Goal: Information Seeking & Learning: Learn about a topic

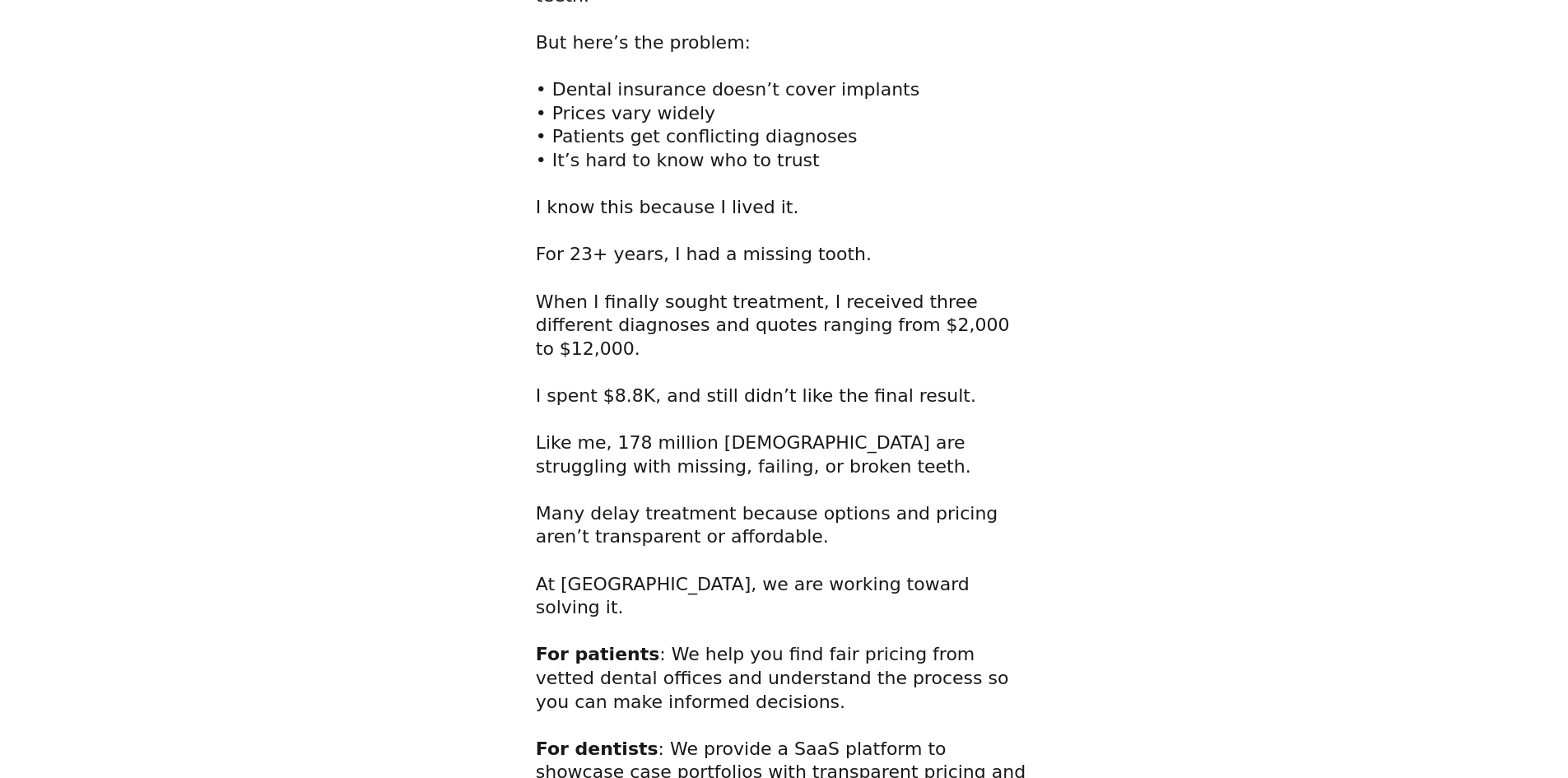
drag, startPoint x: 1033, startPoint y: 382, endPoint x: 1000, endPoint y: 486, distance: 109.1
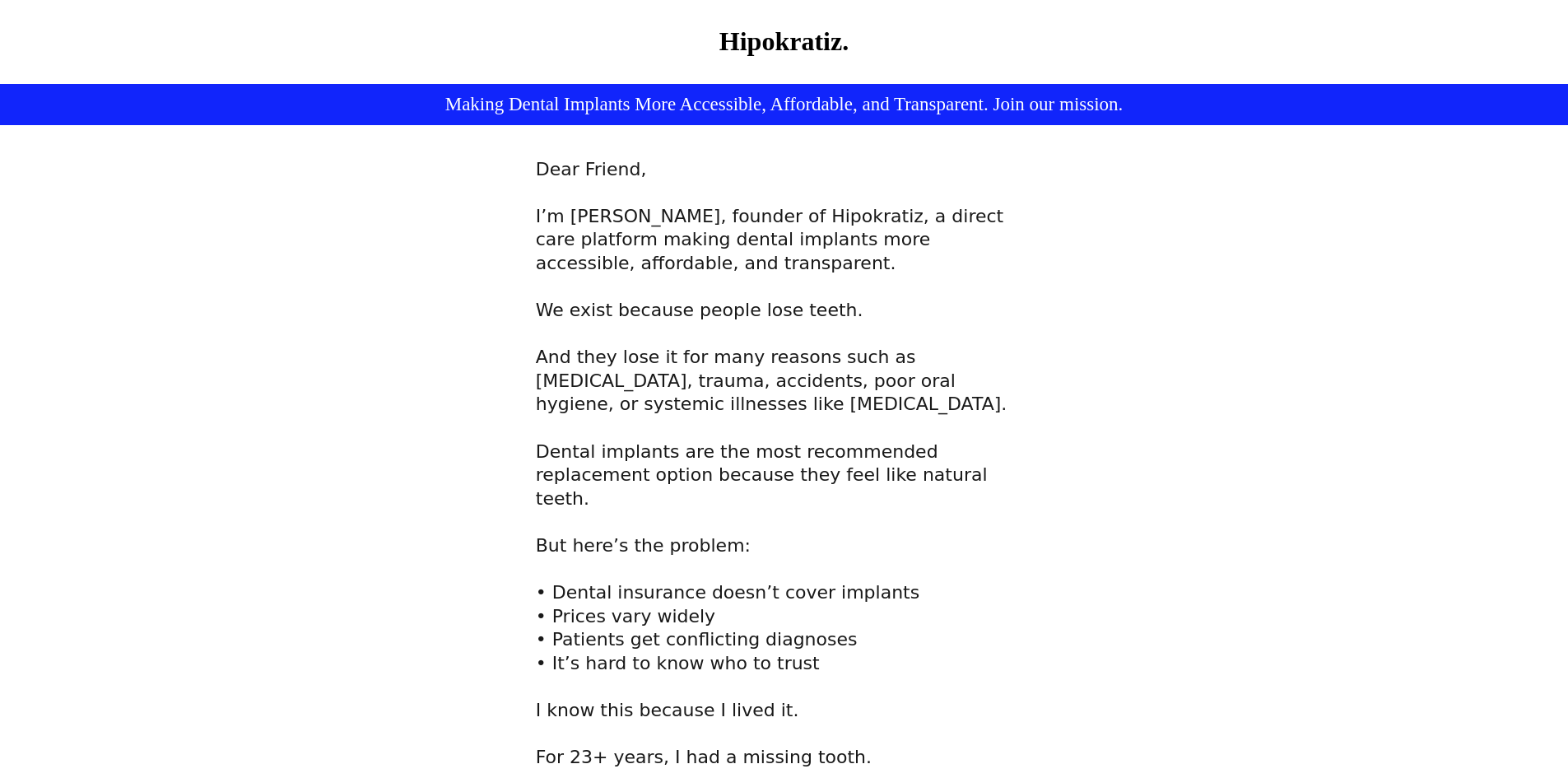
drag, startPoint x: 1031, startPoint y: 566, endPoint x: 1027, endPoint y: 406, distance: 160.0
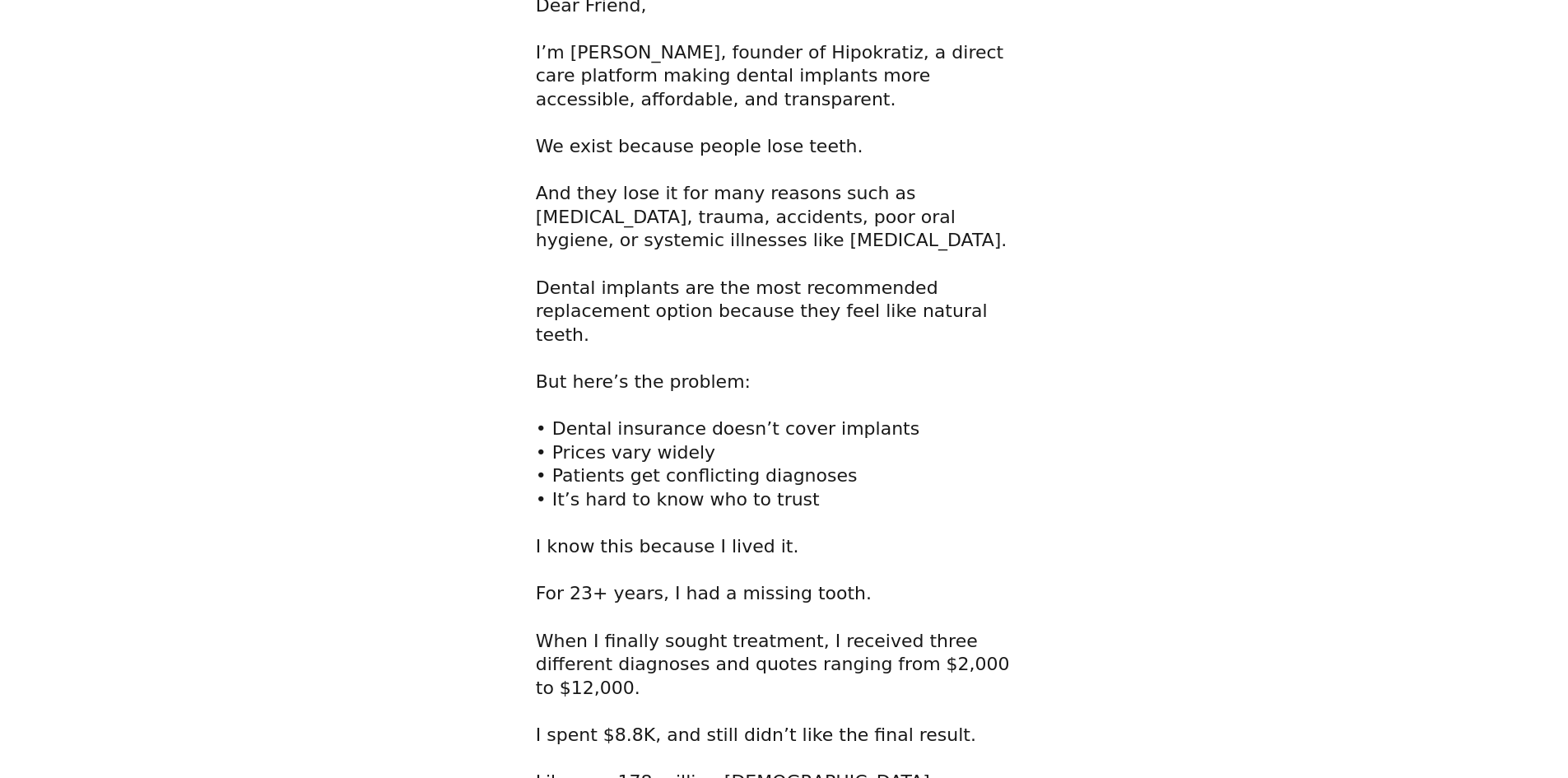
scroll to position [165, 0]
drag, startPoint x: 1374, startPoint y: 269, endPoint x: 1368, endPoint y: 300, distance: 31.6
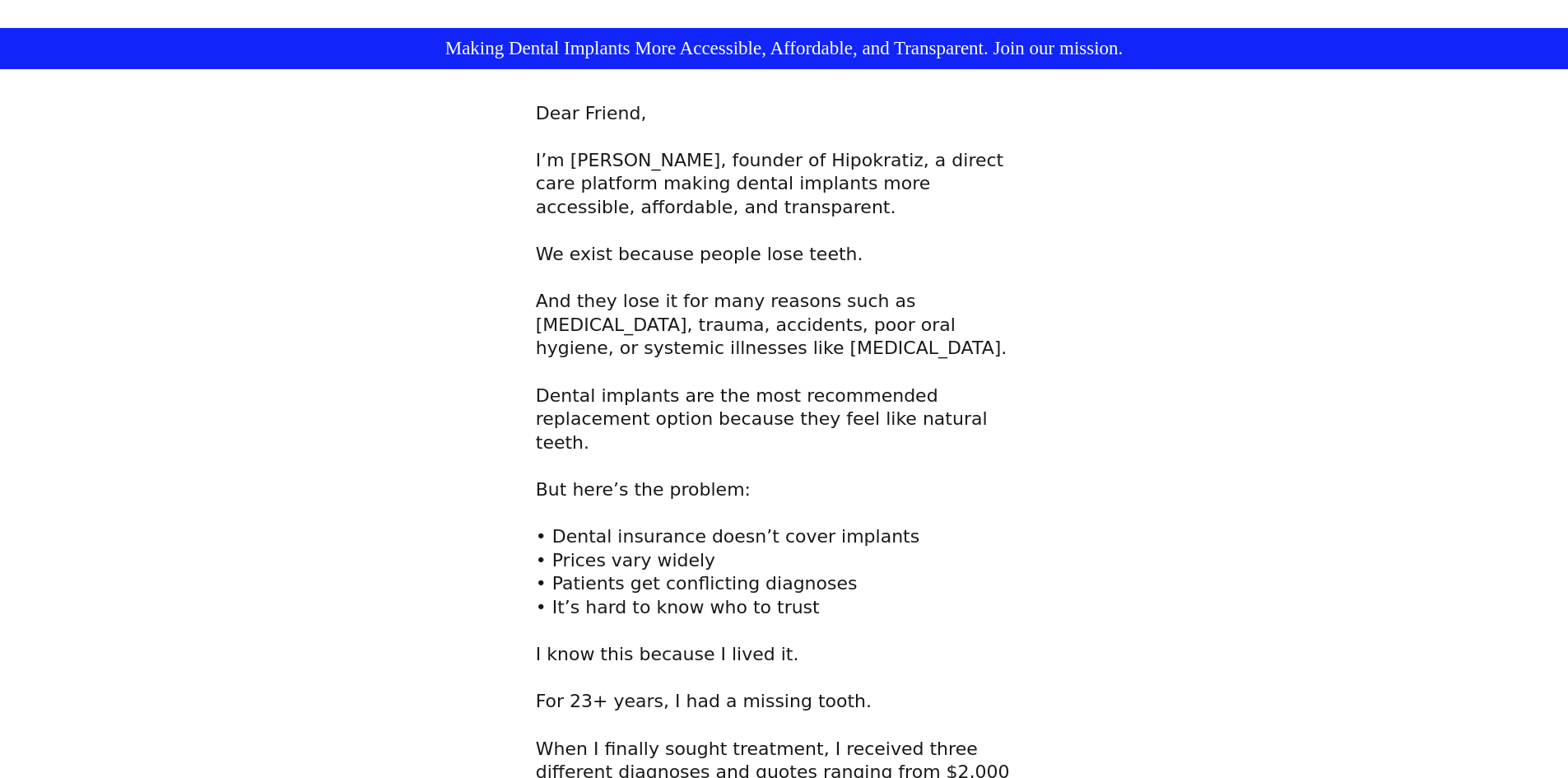
scroll to position [0, 0]
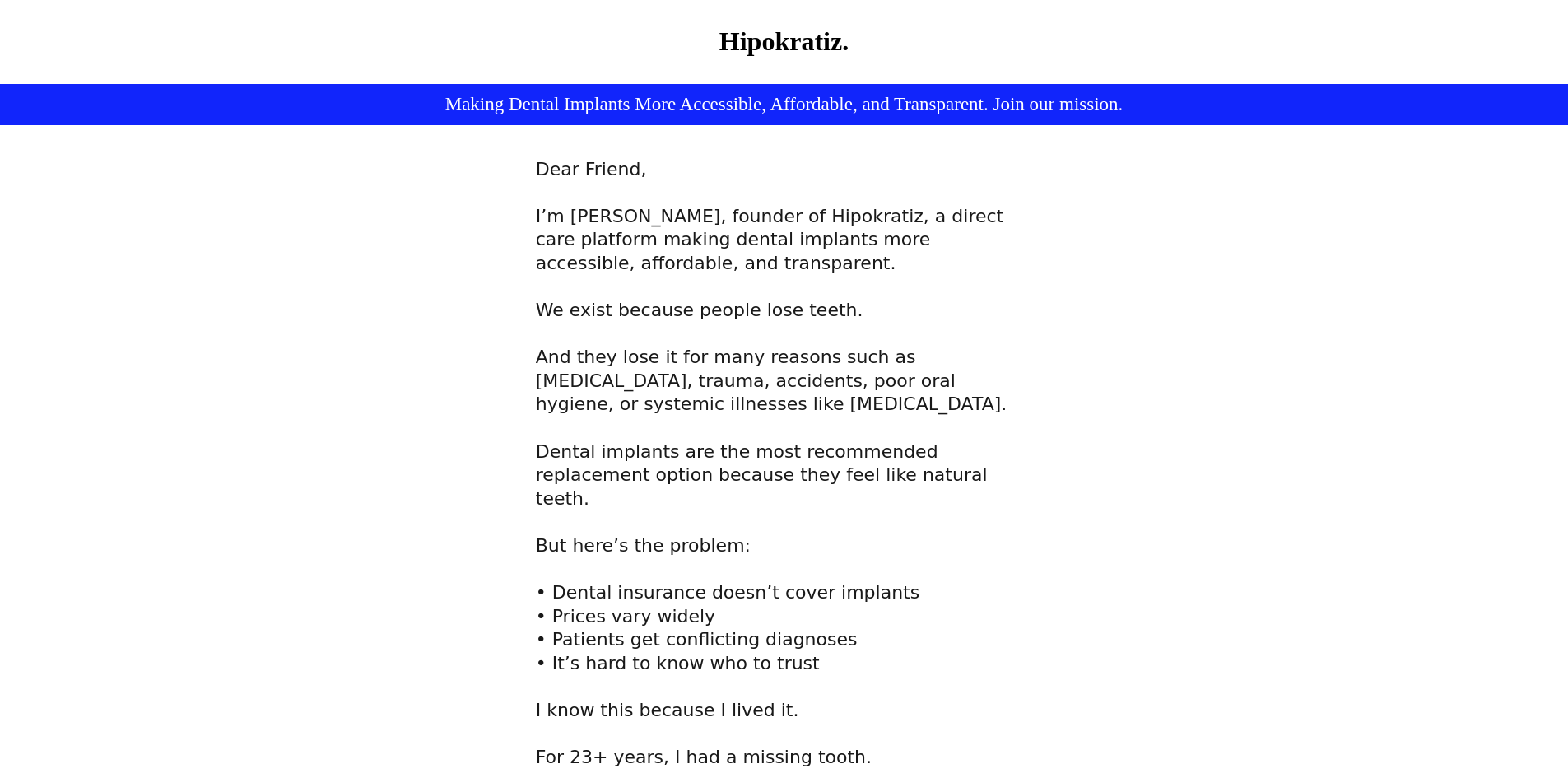
drag, startPoint x: 385, startPoint y: 632, endPoint x: 361, endPoint y: 466, distance: 167.7
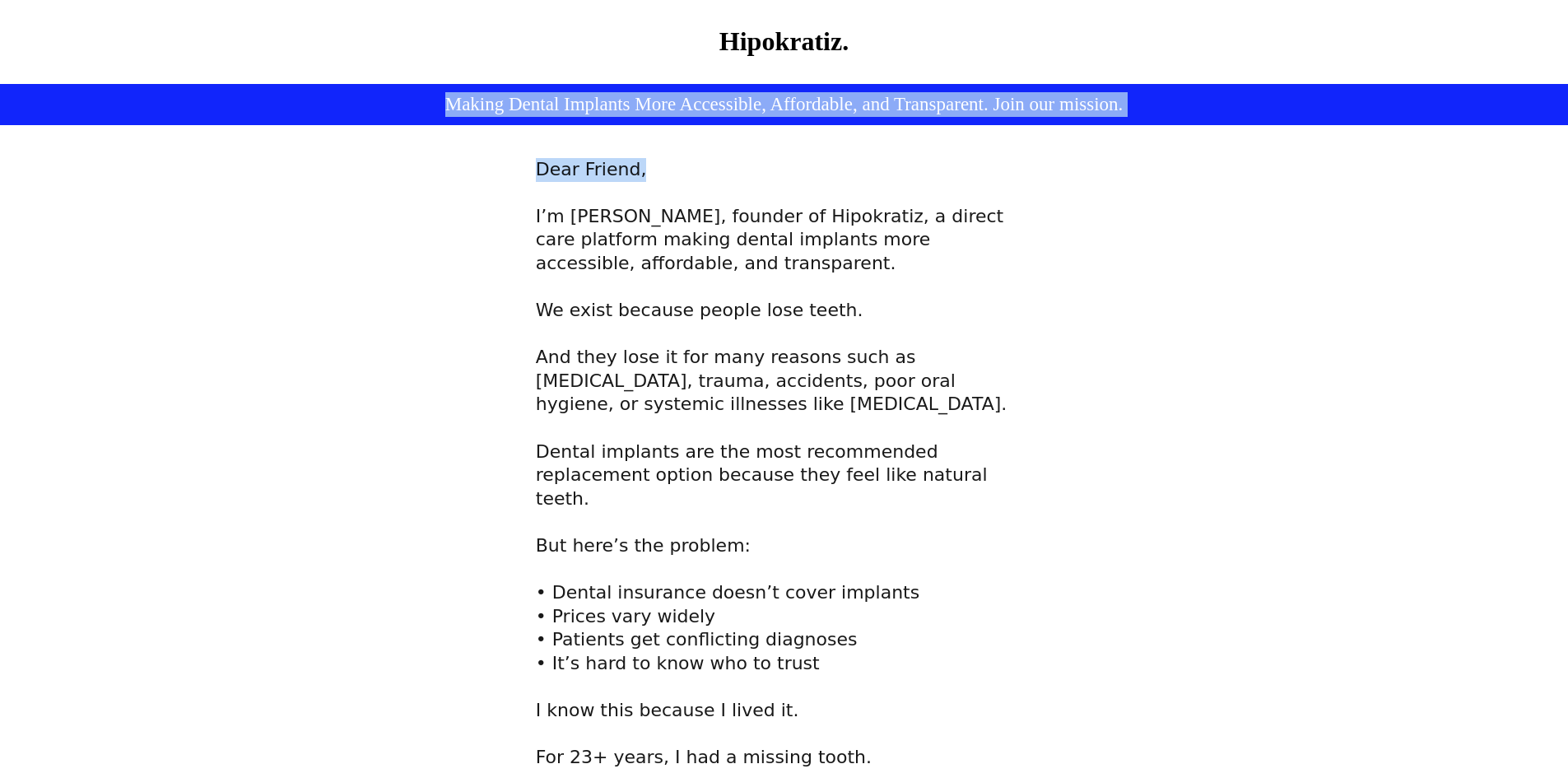
drag, startPoint x: 387, startPoint y: 107, endPoint x: 1055, endPoint y: 168, distance: 670.8
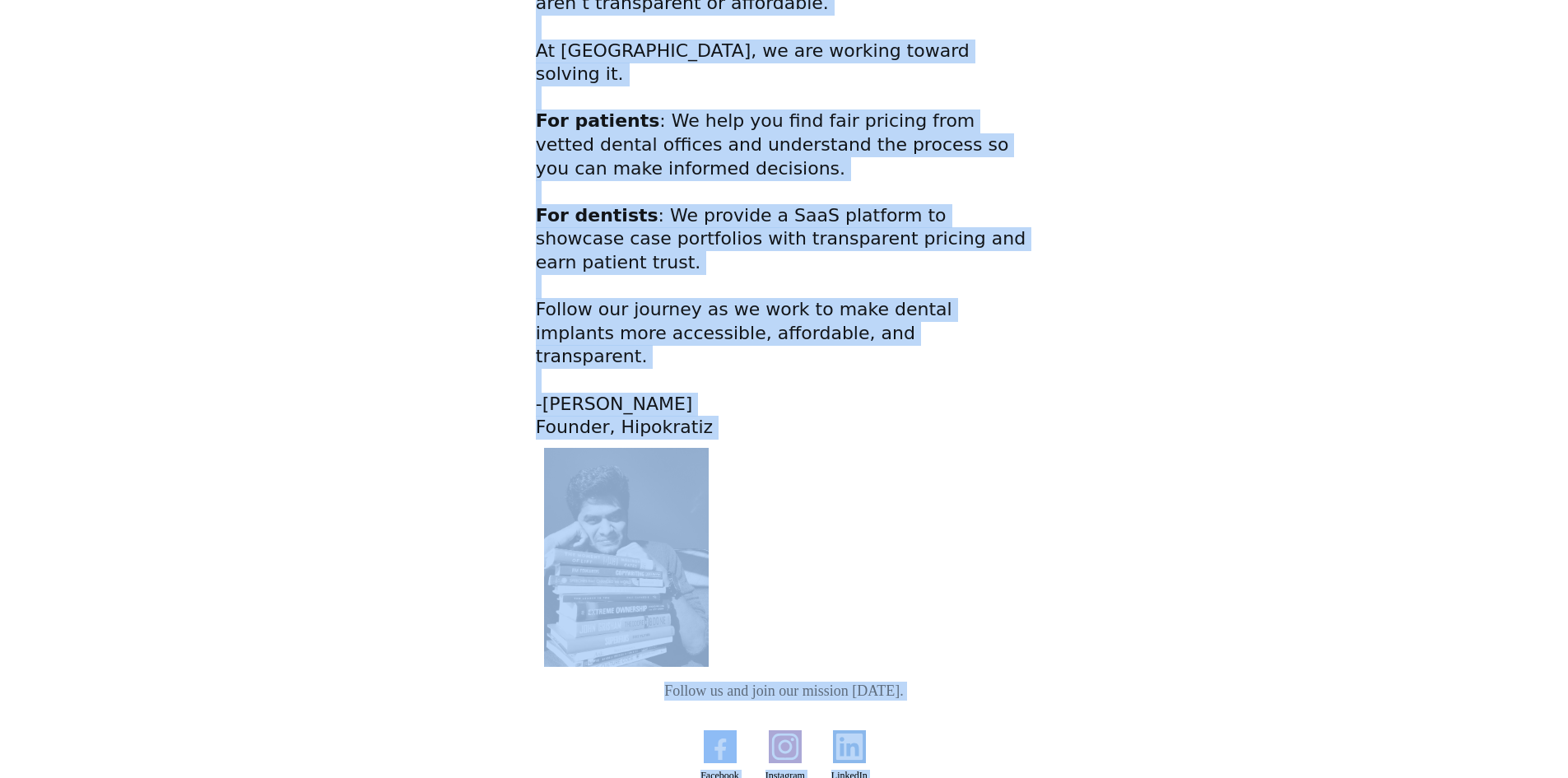
scroll to position [1294, 0]
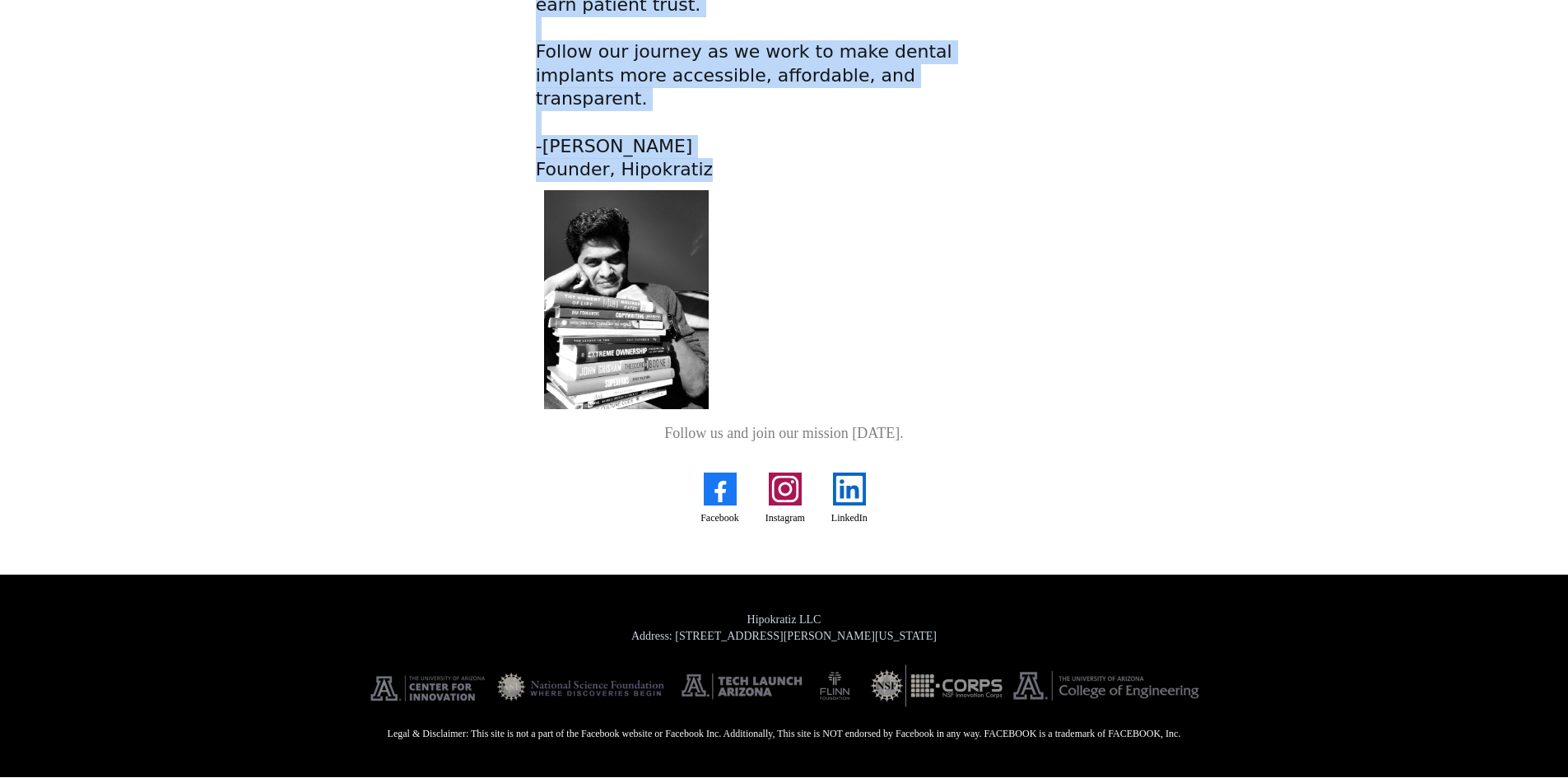
drag, startPoint x: 532, startPoint y: 154, endPoint x: 703, endPoint y: 176, distance: 172.4
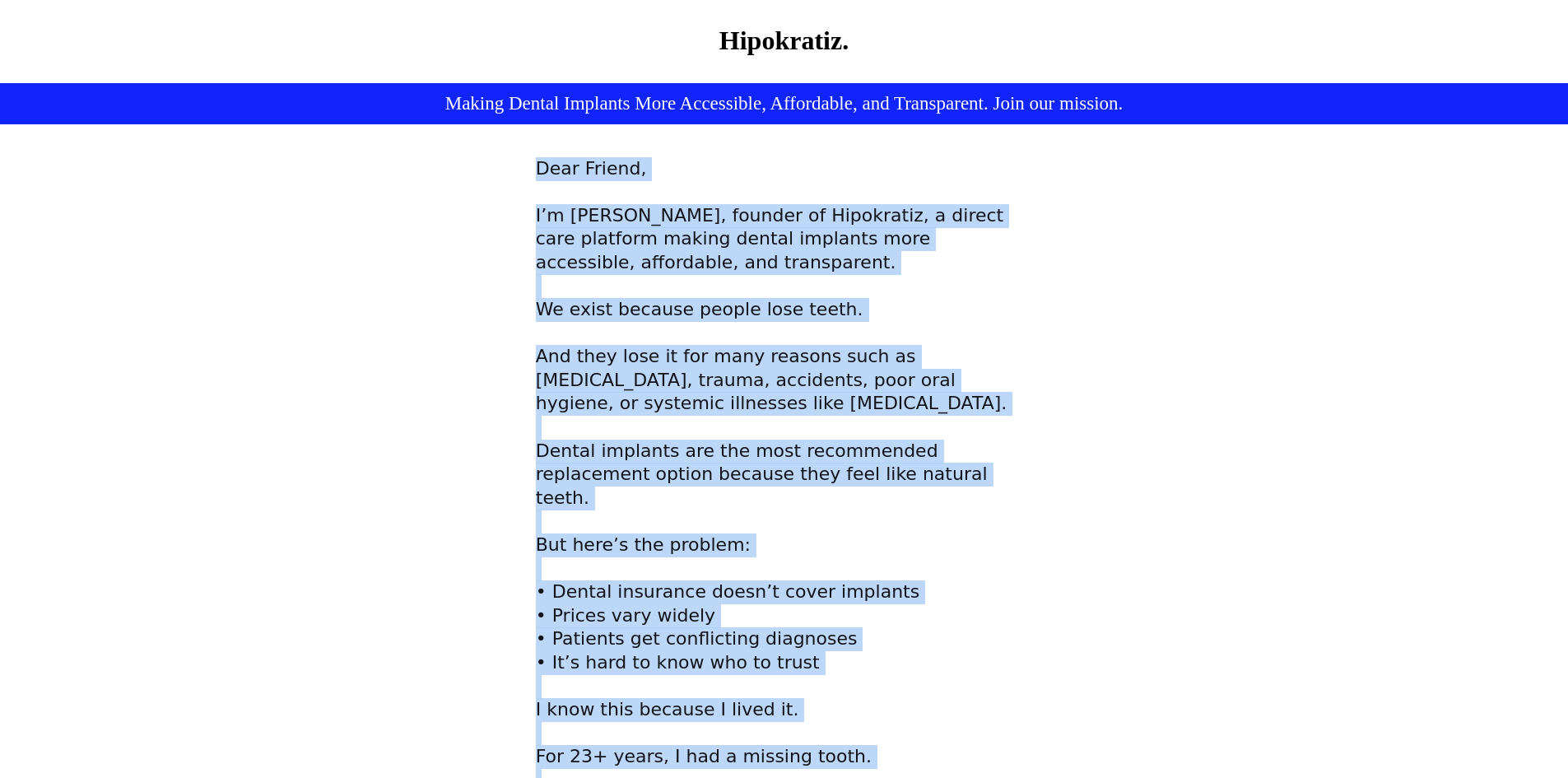
scroll to position [0, 0]
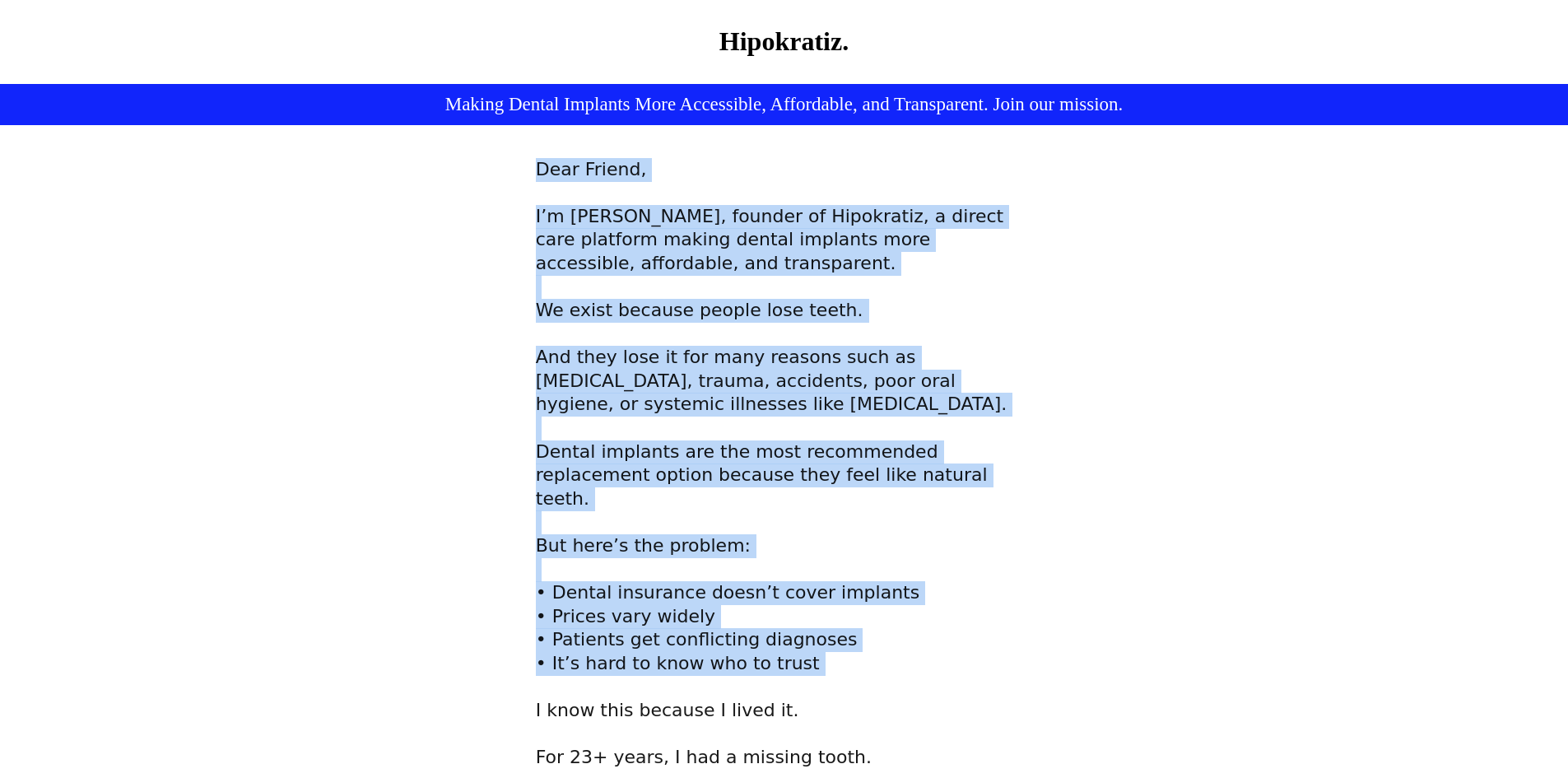
drag, startPoint x: 584, startPoint y: 257, endPoint x: 793, endPoint y: 698, distance: 488.0
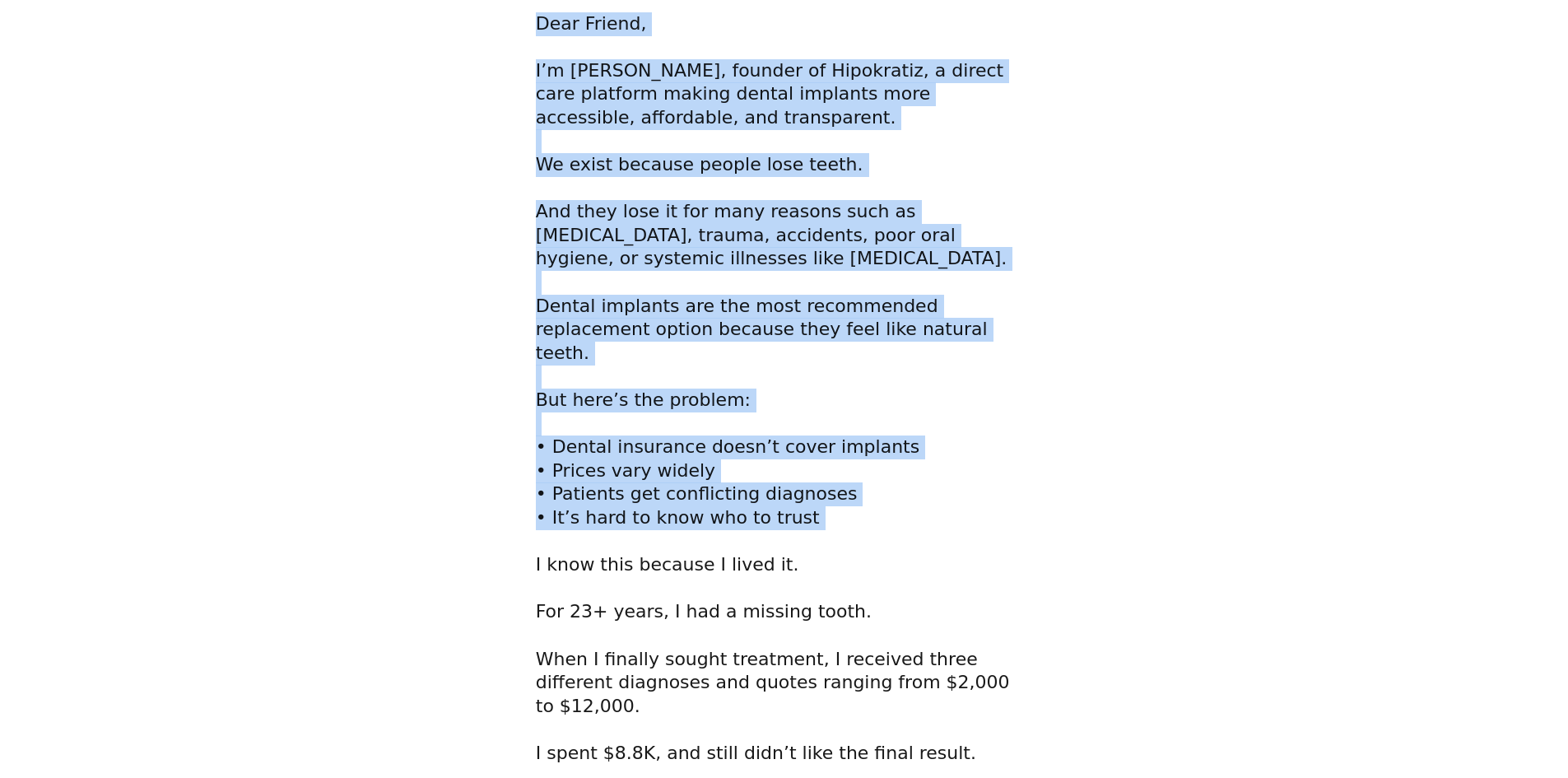
scroll to position [165, 0]
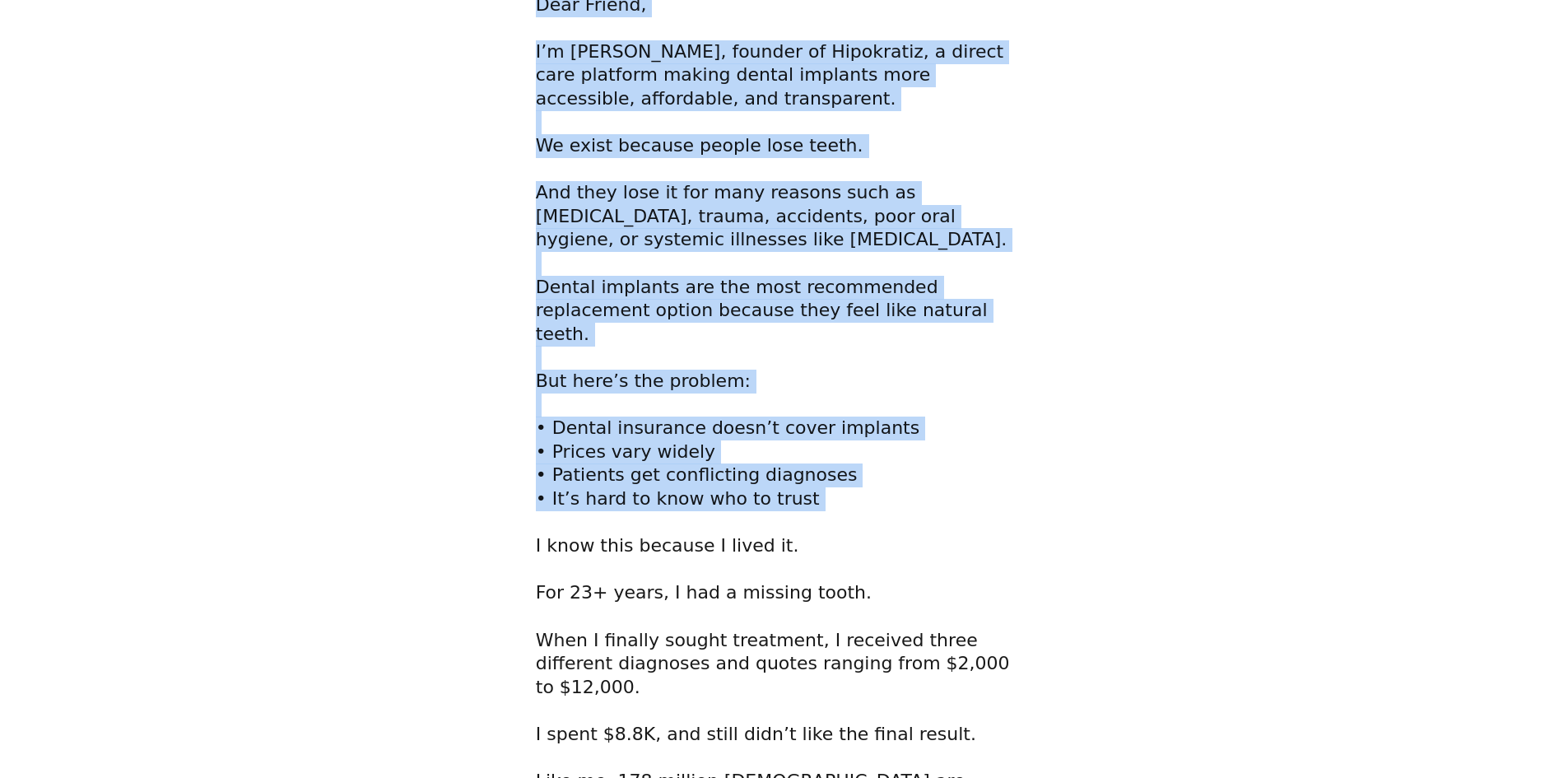
click at [587, 100] on span "I’m [PERSON_NAME], founder of Hipokratiz, a direct care platform making dental …" at bounding box center [769, 97] width 467 height 115
click at [589, 181] on p at bounding box center [784, 169] width 497 height 24
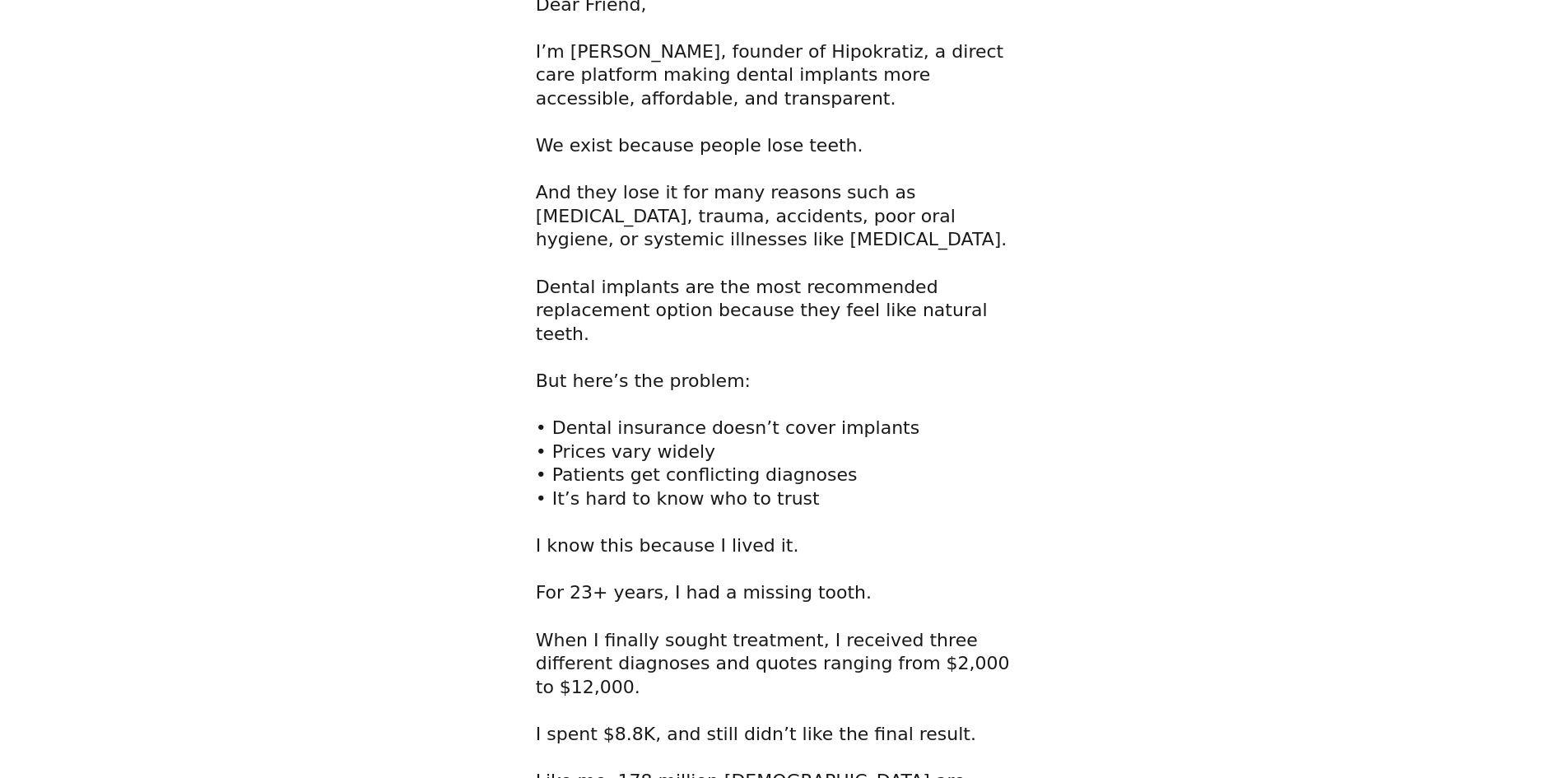
click at [614, 155] on span "I’m [PERSON_NAME], founder of Hipokratiz, a direct care platform making dental …" at bounding box center [769, 97] width 467 height 115
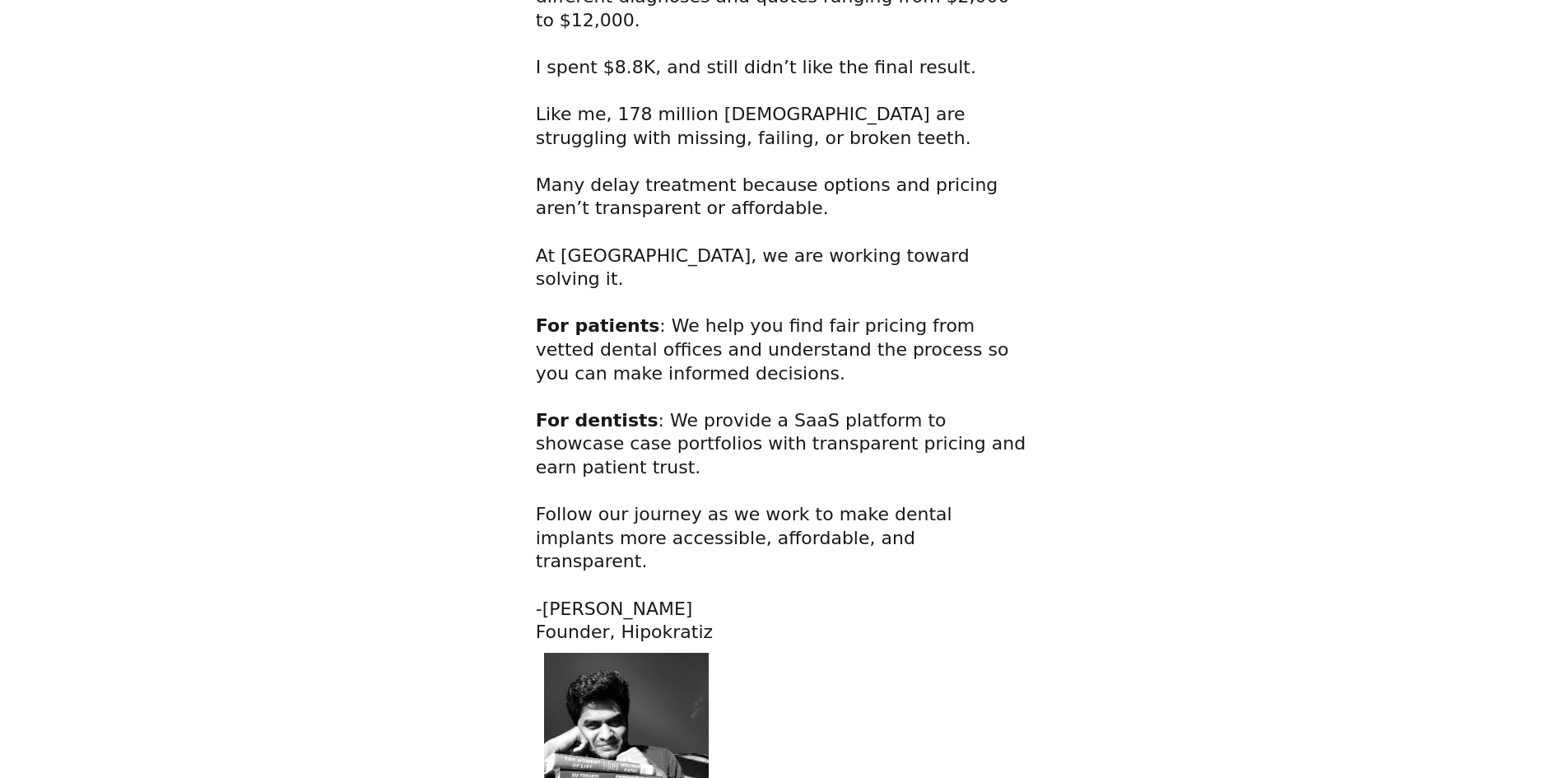
scroll to position [0, 0]
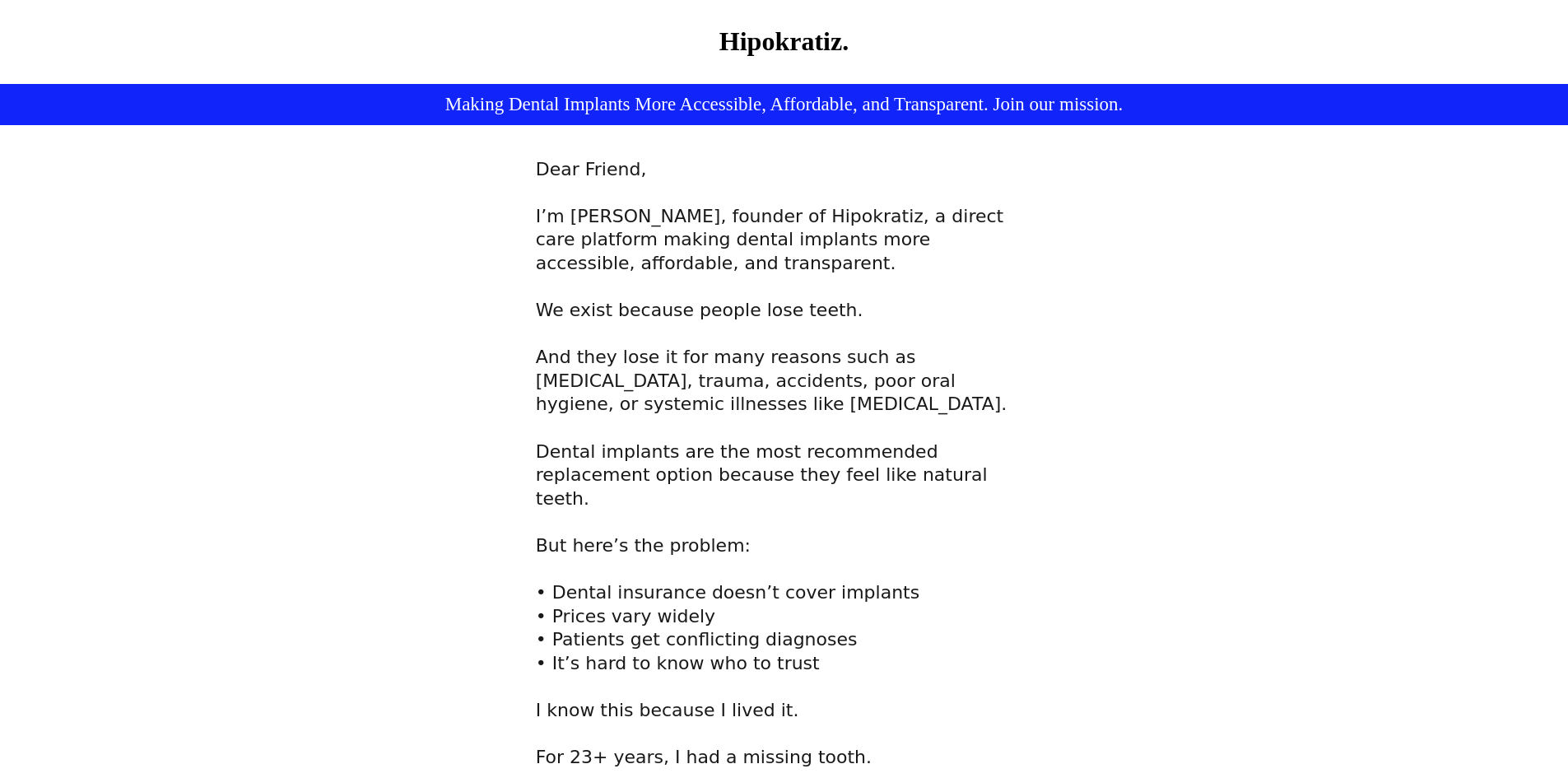
drag, startPoint x: 409, startPoint y: 190, endPoint x: 372, endPoint y: 136, distance: 65.5
